Goal: Task Accomplishment & Management: Use online tool/utility

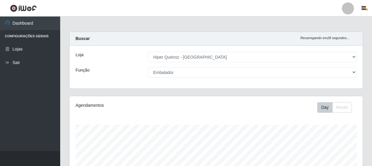
select select "513"
select select "1"
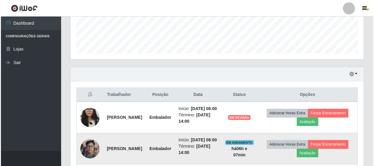
scroll to position [191, 0]
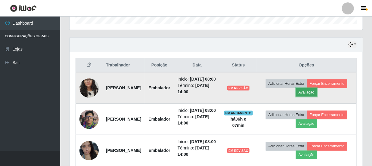
click at [317, 95] on button "Avaliação" at bounding box center [306, 92] width 21 height 8
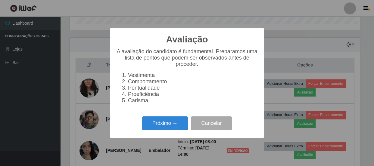
scroll to position [125, 290]
click at [169, 124] on button "Próximo →" at bounding box center [165, 123] width 46 height 14
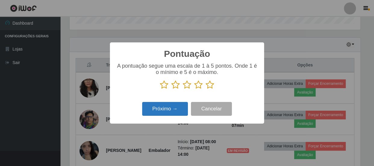
scroll to position [300710, 300544]
click at [194, 85] on icon at bounding box center [198, 84] width 8 height 9
click at [194, 89] on input "radio" at bounding box center [194, 89] width 0 height 0
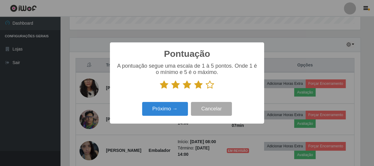
click at [196, 84] on icon at bounding box center [198, 84] width 8 height 9
click at [194, 89] on input "radio" at bounding box center [194, 89] width 0 height 0
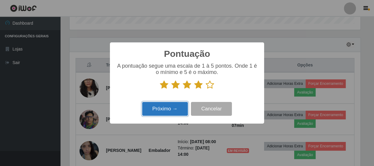
click at [178, 110] on button "Próximo →" at bounding box center [165, 109] width 46 height 14
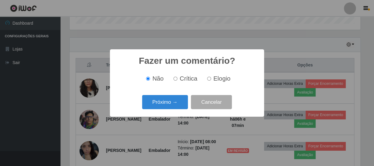
click at [207, 79] on input "Elogio" at bounding box center [209, 79] width 4 height 4
radio input "true"
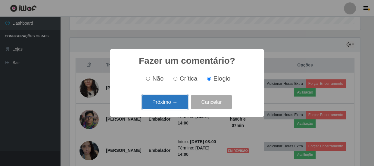
click at [170, 103] on button "Próximo →" at bounding box center [165, 102] width 46 height 14
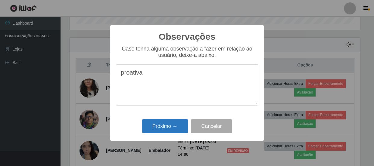
type textarea "proativa"
click at [158, 130] on button "Próximo →" at bounding box center [165, 126] width 46 height 14
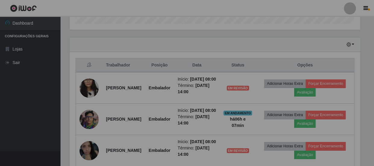
scroll to position [125, 293]
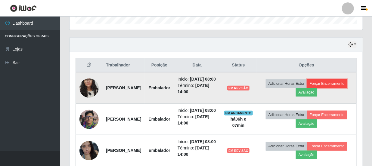
click at [317, 88] on button "Forçar Encerramento" at bounding box center [327, 83] width 40 height 8
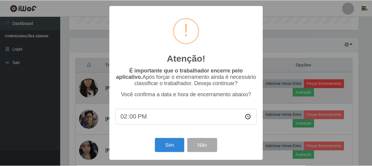
scroll to position [125, 290]
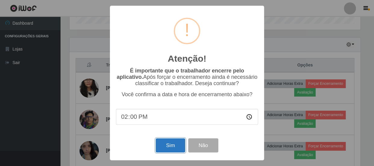
click at [174, 144] on button "Sim" at bounding box center [170, 145] width 29 height 14
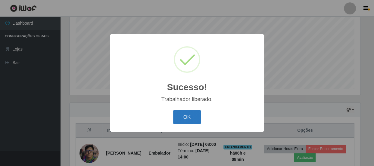
click at [190, 118] on button "OK" at bounding box center [187, 117] width 28 height 14
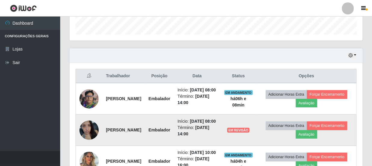
scroll to position [181, 0]
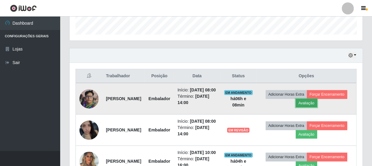
click at [317, 105] on button "Avaliação" at bounding box center [306, 103] width 21 height 8
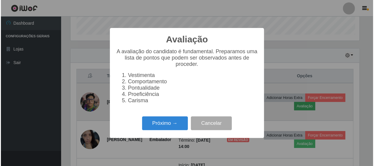
scroll to position [125, 290]
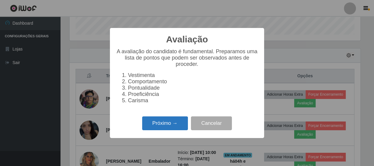
click at [167, 126] on button "Próximo →" at bounding box center [165, 123] width 46 height 14
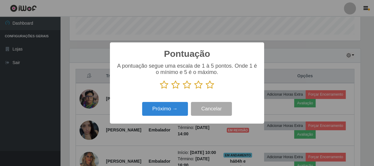
click at [211, 87] on icon at bounding box center [209, 84] width 8 height 9
click at [205, 89] on input "radio" at bounding box center [205, 89] width 0 height 0
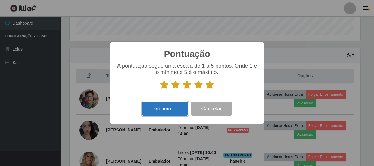
click at [174, 107] on button "Próximo →" at bounding box center [165, 109] width 46 height 14
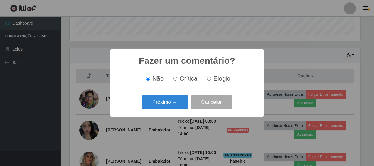
click at [210, 78] on input "Elogio" at bounding box center [209, 79] width 4 height 4
radio input "true"
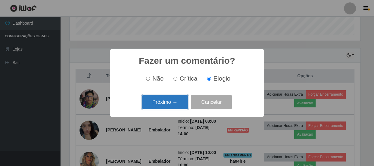
click at [167, 100] on button "Próximo →" at bounding box center [165, 102] width 46 height 14
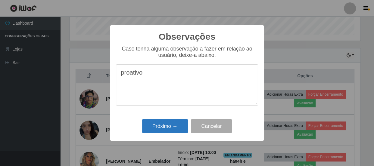
type textarea "proativo"
click at [171, 123] on button "Próximo →" at bounding box center [165, 126] width 46 height 14
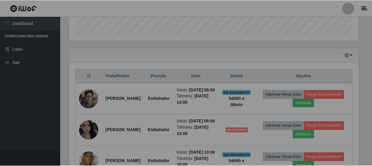
scroll to position [125, 293]
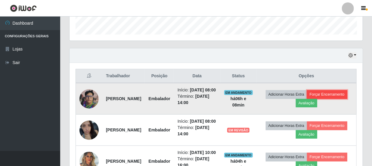
click at [307, 99] on button "Forçar Encerramento" at bounding box center [327, 94] width 40 height 8
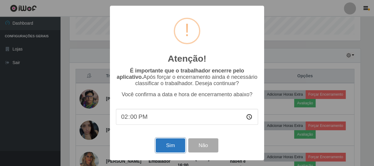
click at [170, 144] on button "Sim" at bounding box center [170, 145] width 29 height 14
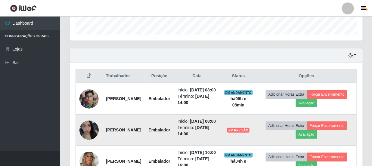
scroll to position [0, 0]
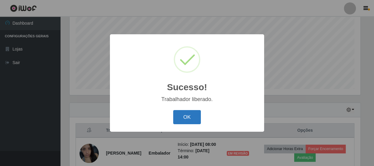
click at [183, 116] on button "OK" at bounding box center [187, 117] width 28 height 14
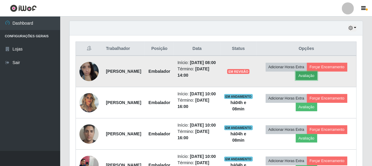
click at [317, 78] on button "Avaliação" at bounding box center [306, 76] width 21 height 8
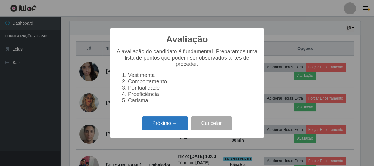
click at [163, 126] on button "Próximo →" at bounding box center [165, 123] width 46 height 14
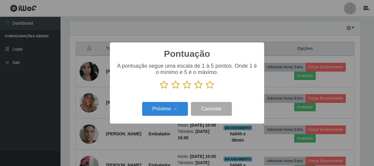
click at [209, 86] on icon at bounding box center [209, 84] width 8 height 9
click at [205, 89] on input "radio" at bounding box center [205, 89] width 0 height 0
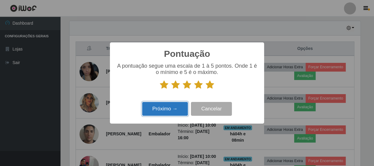
click at [170, 109] on button "Próximo →" at bounding box center [165, 109] width 46 height 14
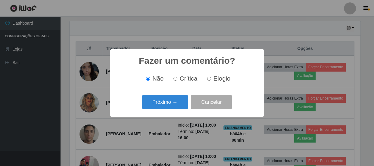
click at [174, 78] on input "Crítica" at bounding box center [175, 79] width 4 height 4
radio input "true"
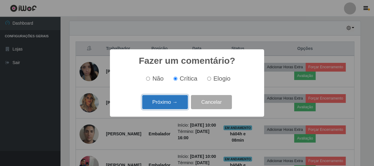
click at [172, 101] on button "Próximo →" at bounding box center [165, 102] width 46 height 14
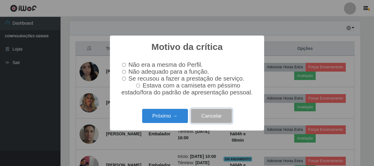
drag, startPoint x: 208, startPoint y: 122, endPoint x: 214, endPoint y: 118, distance: 7.5
click at [208, 122] on button "Cancelar" at bounding box center [211, 116] width 41 height 14
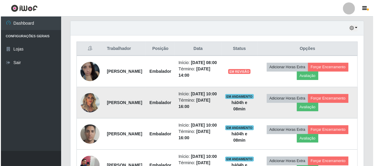
scroll to position [125, 293]
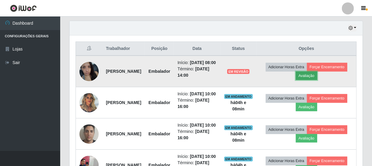
click at [317, 79] on button "Avaliação" at bounding box center [306, 76] width 21 height 8
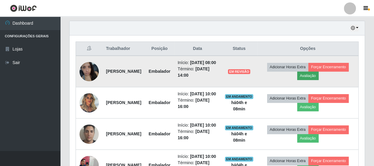
scroll to position [125, 290]
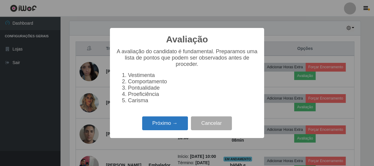
click at [157, 129] on button "Próximo →" at bounding box center [165, 123] width 46 height 14
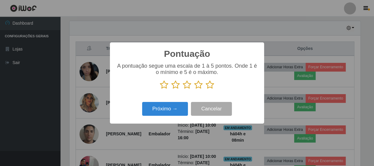
click at [187, 87] on icon at bounding box center [187, 84] width 8 height 9
click at [183, 89] on input "radio" at bounding box center [183, 89] width 0 height 0
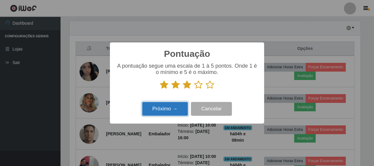
click at [174, 107] on button "Próximo →" at bounding box center [165, 109] width 46 height 14
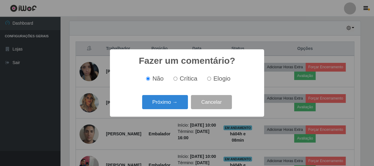
click at [208, 79] on input "Elogio" at bounding box center [209, 79] width 4 height 4
radio input "true"
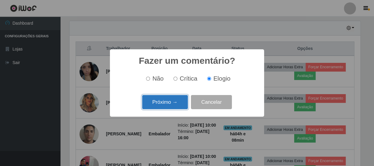
click at [170, 100] on button "Próximo →" at bounding box center [165, 102] width 46 height 14
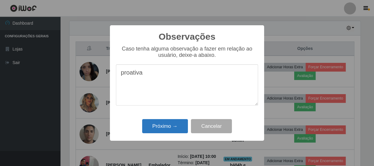
type textarea "proativa"
click at [170, 124] on button "Próximo →" at bounding box center [165, 126] width 46 height 14
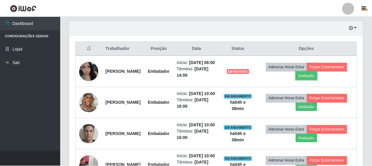
scroll to position [125, 293]
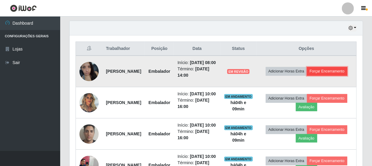
click at [309, 76] on button "Forçar Encerramento" at bounding box center [327, 71] width 40 height 8
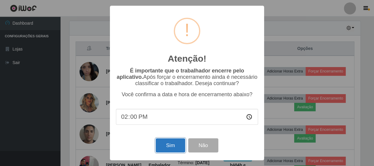
click at [177, 149] on button "Sim" at bounding box center [170, 145] width 29 height 14
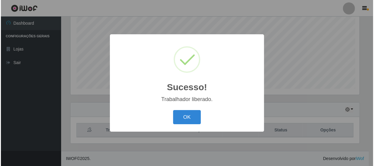
scroll to position [126, 0]
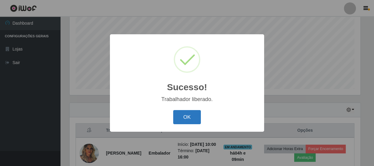
click at [190, 120] on button "OK" at bounding box center [187, 117] width 28 height 14
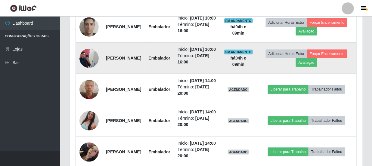
scroll to position [290, 0]
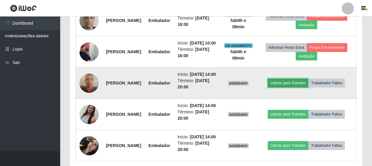
click at [308, 87] on button "Liberar para Trabalho" at bounding box center [288, 83] width 41 height 8
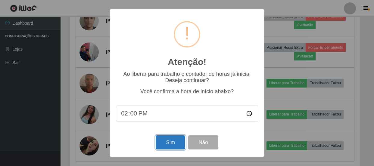
click at [160, 143] on button "Sim" at bounding box center [170, 142] width 29 height 14
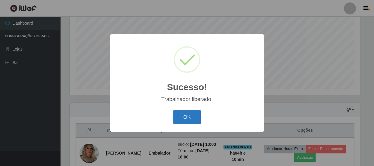
click at [188, 117] on button "OK" at bounding box center [187, 117] width 28 height 14
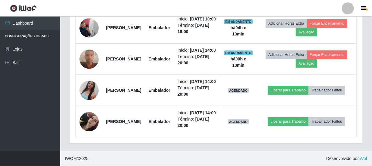
scroll to position [351, 0]
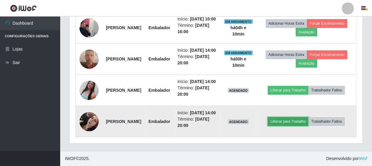
click at [304, 117] on button "Liberar para Trabalho" at bounding box center [288, 121] width 41 height 8
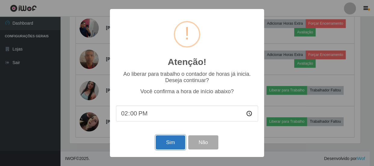
click at [166, 140] on button "Sim" at bounding box center [170, 142] width 29 height 14
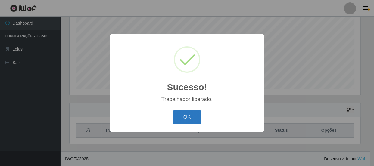
click at [188, 116] on button "OK" at bounding box center [187, 117] width 28 height 14
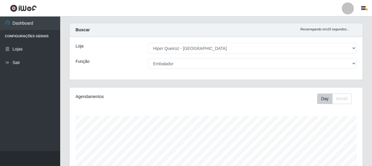
scroll to position [0, 0]
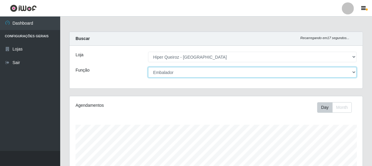
click at [354, 72] on select "[Selecione...] Embalador Embalador + Embalador ++ Operador de Caixa Operador de…" at bounding box center [252, 72] width 208 height 11
click at [354, 71] on select "[Selecione...] Embalador Embalador + Embalador ++ Operador de Caixa Operador de…" at bounding box center [252, 72] width 208 height 11
select select "22"
click at [148, 67] on select "[Selecione...] Embalador Embalador + Embalador ++ Operador de Caixa Operador de…" at bounding box center [252, 72] width 208 height 11
